Goal: Find specific page/section: Find specific page/section

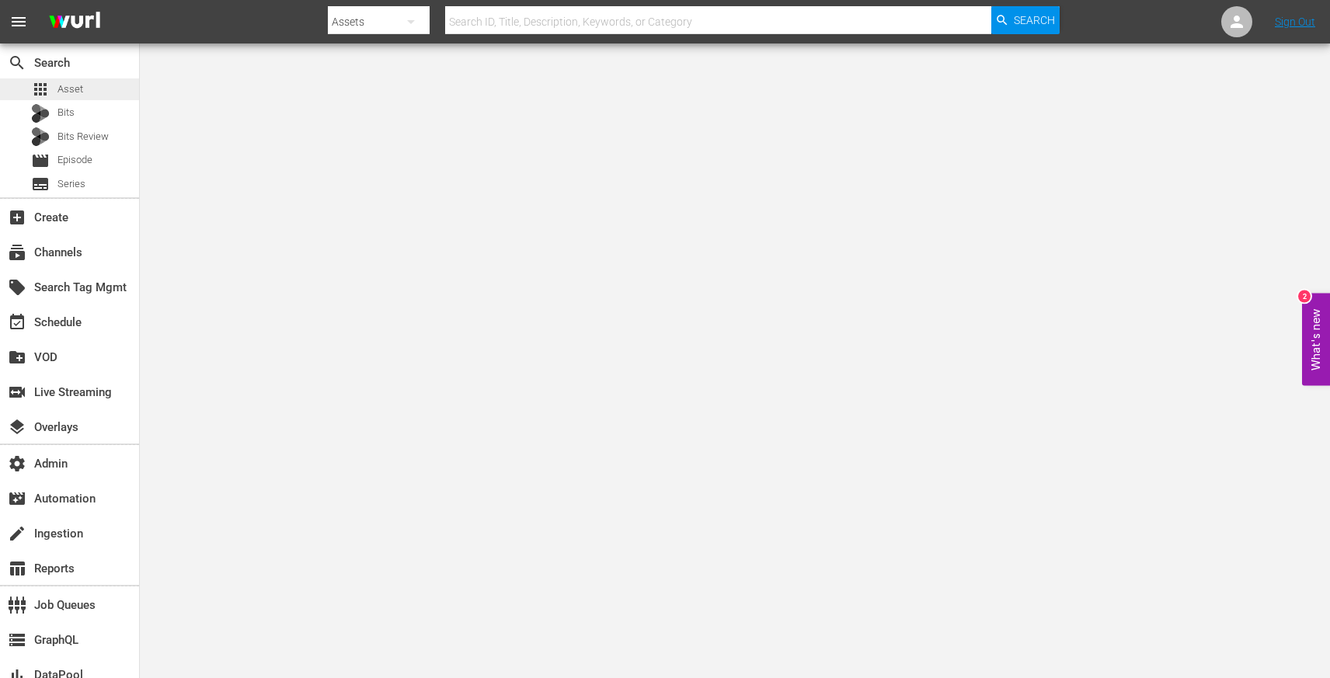
click at [86, 82] on div "apps Asset" at bounding box center [69, 89] width 139 height 22
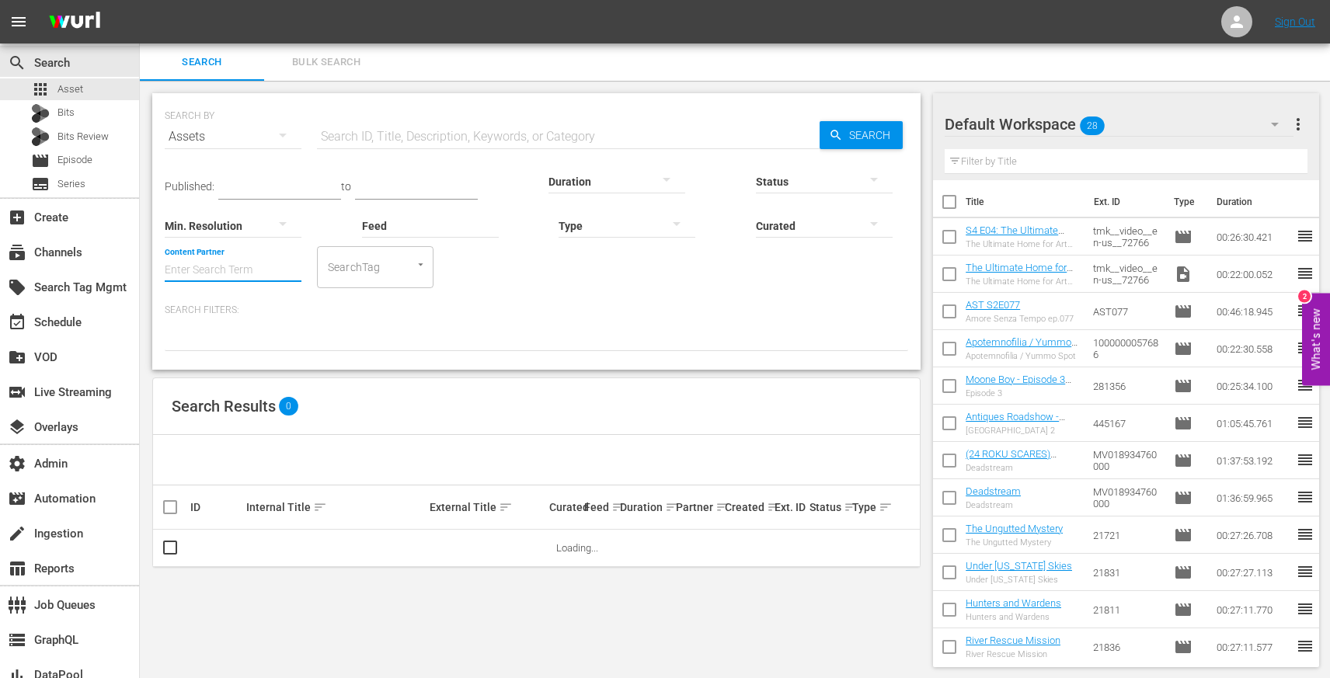
click at [270, 266] on input "Content Partner" at bounding box center [233, 271] width 137 height 56
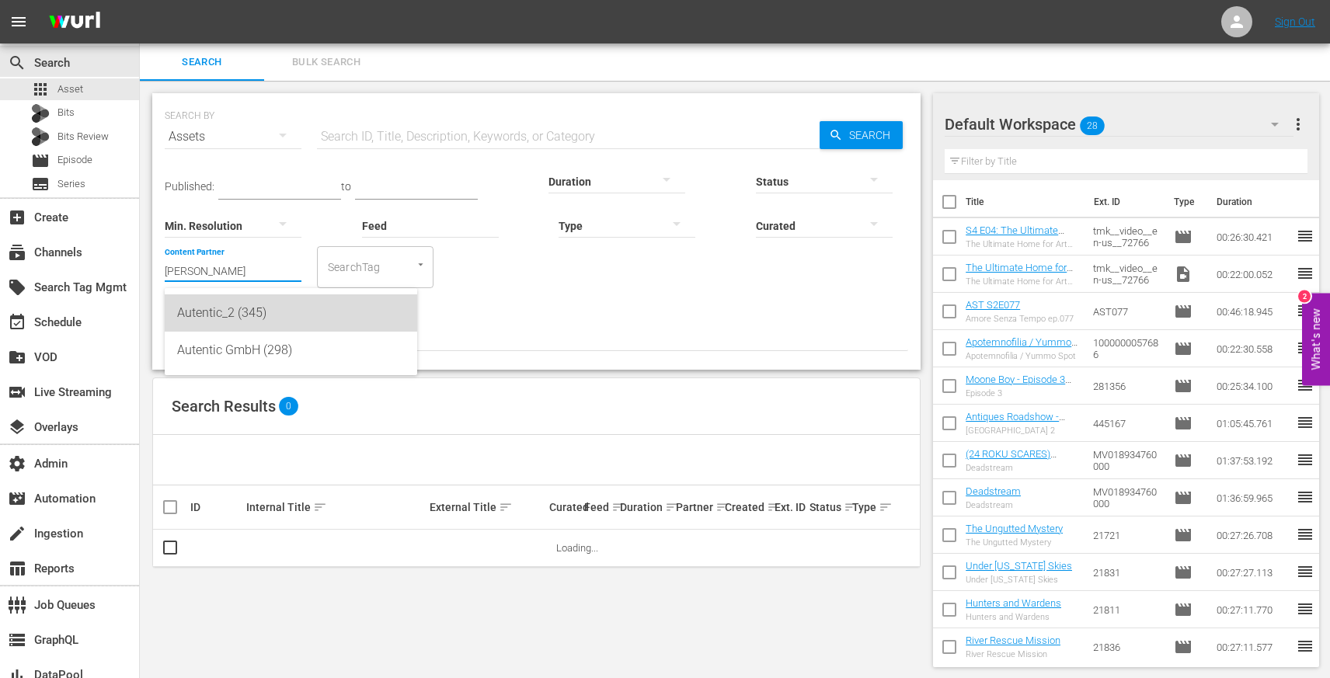
click at [275, 316] on div "Autentic_2 (345)" at bounding box center [291, 312] width 228 height 37
type input "Autentic_2 (345)"
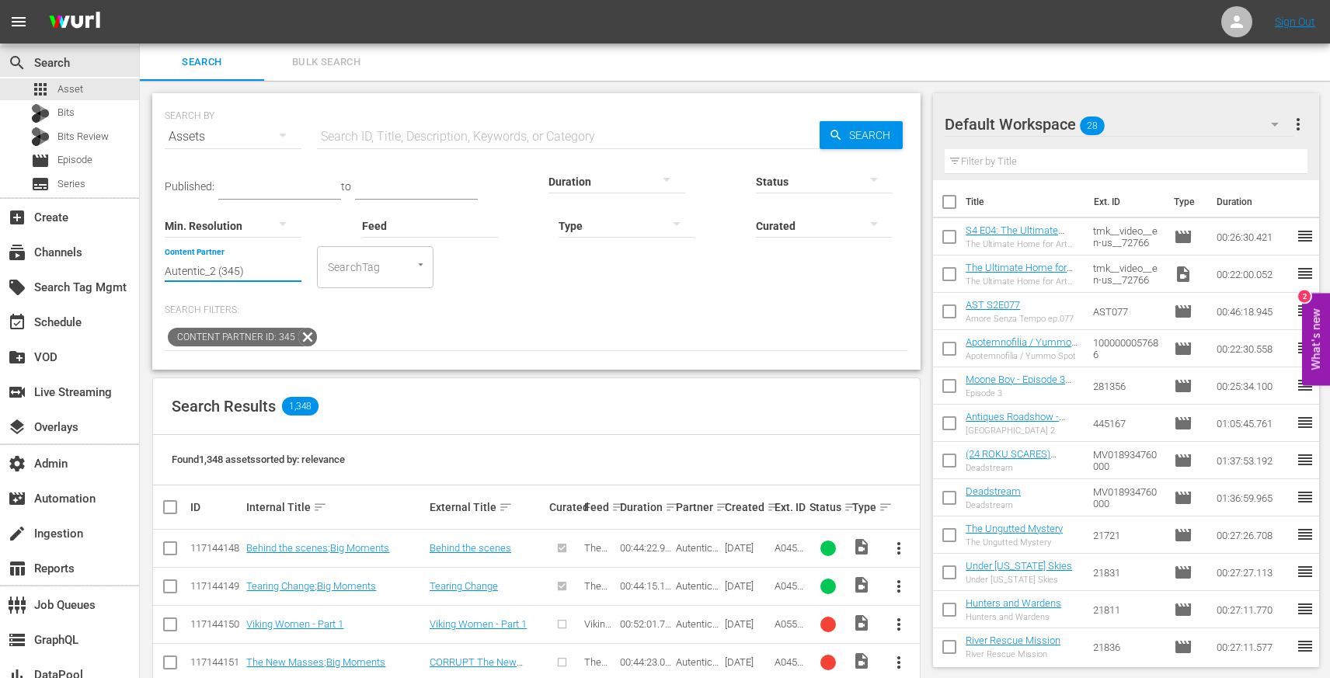
click at [233, 268] on input "Autentic_2 (345)" at bounding box center [233, 271] width 137 height 56
click at [470, 333] on div "Content Partner ID: 345" at bounding box center [536, 338] width 743 height 26
